Goal: Transaction & Acquisition: Download file/media

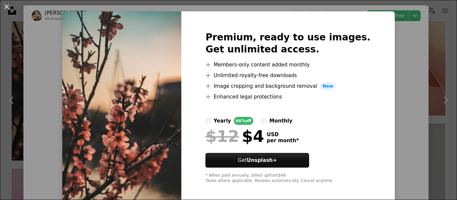
scroll to position [14, 0]
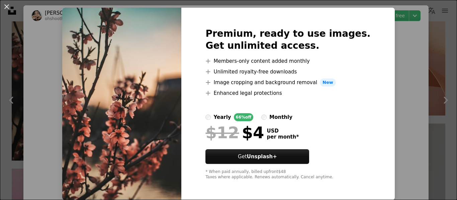
click at [181, 139] on img at bounding box center [121, 104] width 119 height 193
click at [423, 87] on div "An X shape Premium, ready to use images. Get unlimited access. A plus sign Memb…" at bounding box center [228, 100] width 457 height 200
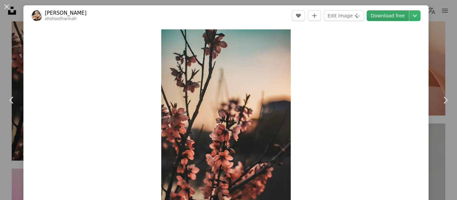
click at [391, 17] on link "Download free" at bounding box center [387, 15] width 42 height 11
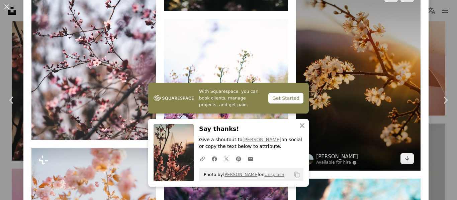
scroll to position [1304, 0]
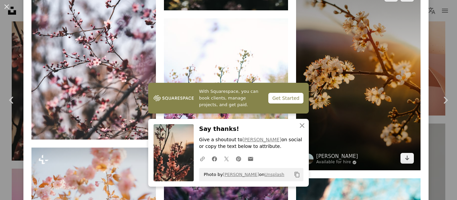
click at [372, 84] on img at bounding box center [358, 77] width 124 height 186
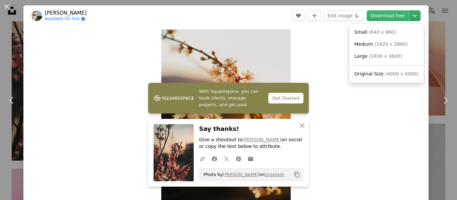
click at [410, 12] on icon "Chevron down" at bounding box center [414, 16] width 11 height 8
click at [369, 58] on span "( 2400 x 3600 )" at bounding box center [385, 55] width 33 height 5
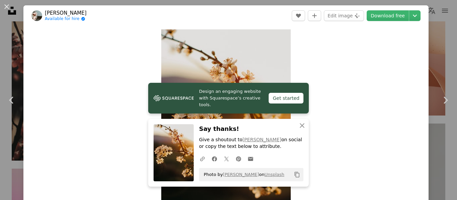
click at [175, 154] on img at bounding box center [173, 152] width 40 height 57
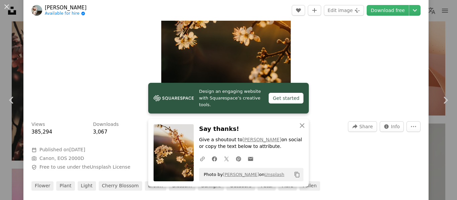
scroll to position [67, 0]
